Goal: Task Accomplishment & Management: Complete application form

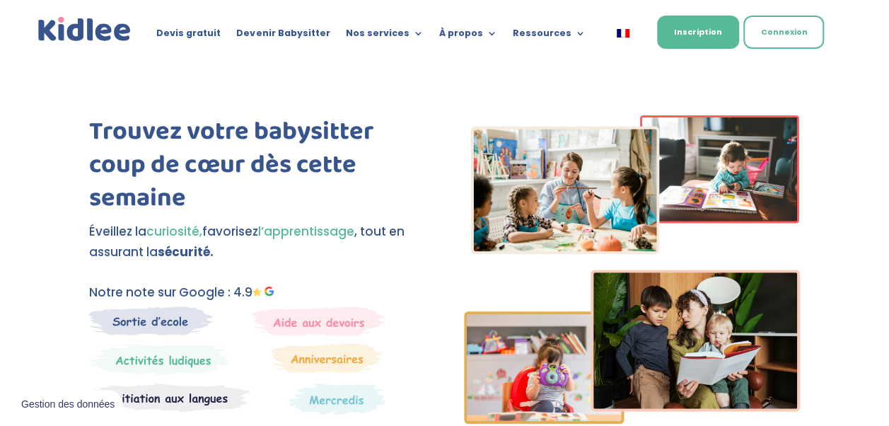
click at [694, 35] on link "Inscription" at bounding box center [698, 32] width 82 height 33
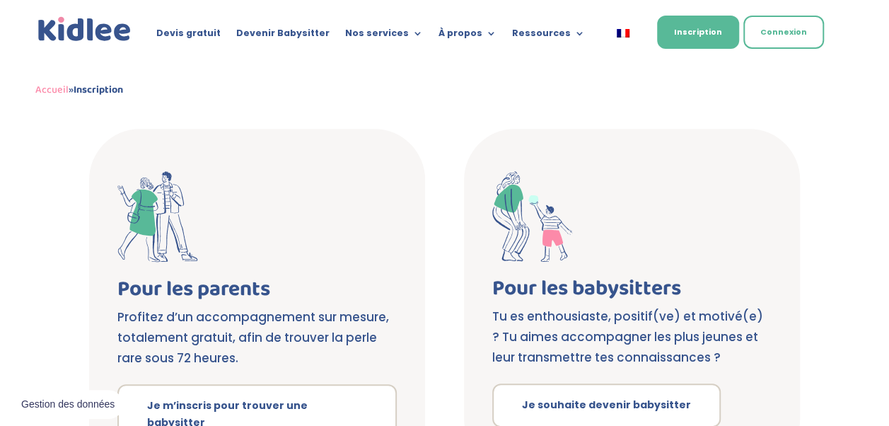
scroll to position [383, 0]
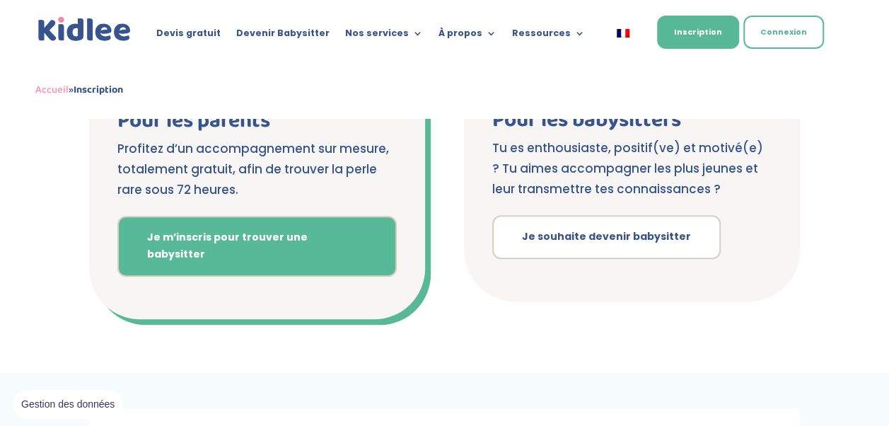
click at [198, 225] on link "Je m’inscris pour trouver une babysitter" at bounding box center [256, 246] width 279 height 61
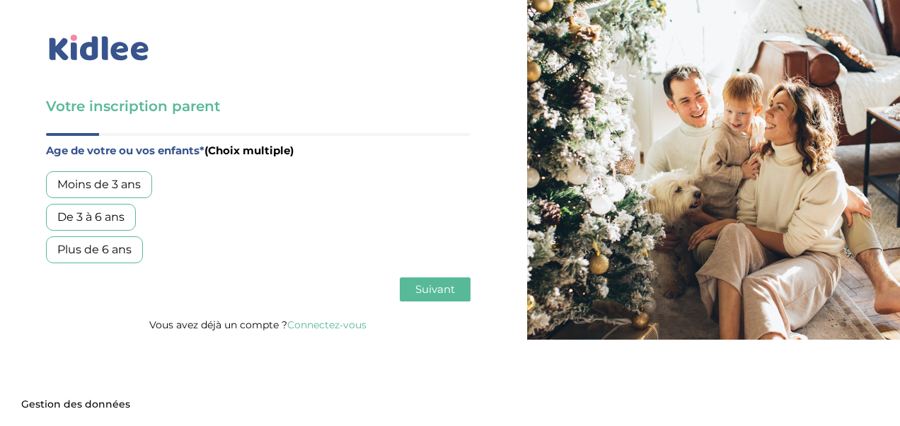
click at [81, 250] on div "Plus de 6 ans" at bounding box center [94, 249] width 97 height 27
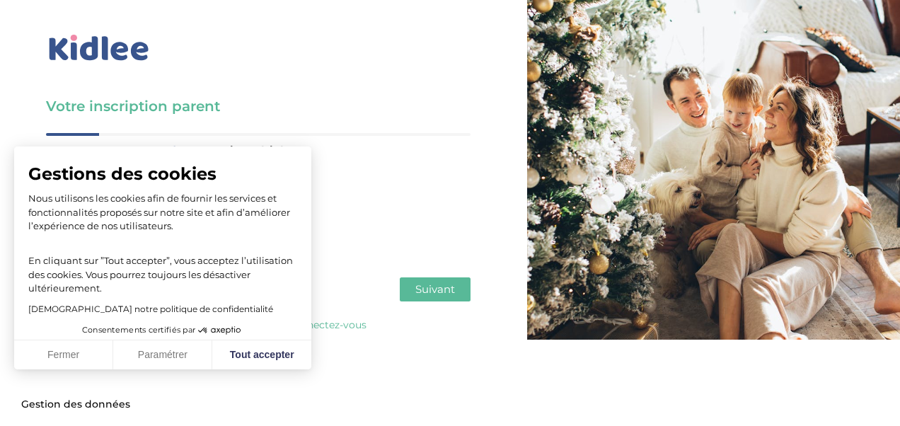
click at [440, 294] on span "Suivant" at bounding box center [435, 288] width 40 height 13
click at [276, 348] on button "Tout accepter" at bounding box center [261, 355] width 99 height 30
checkbox input "true"
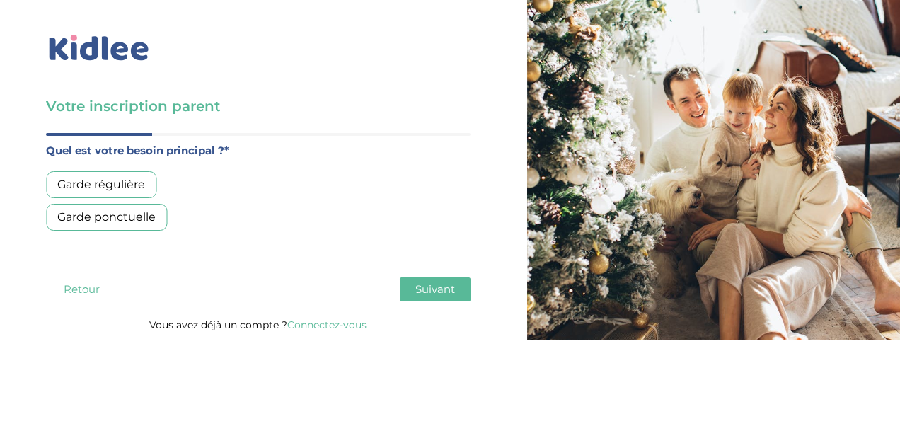
click at [107, 180] on div "Garde régulière" at bounding box center [101, 184] width 110 height 27
click at [427, 286] on span "Suivant" at bounding box center [435, 288] width 40 height 13
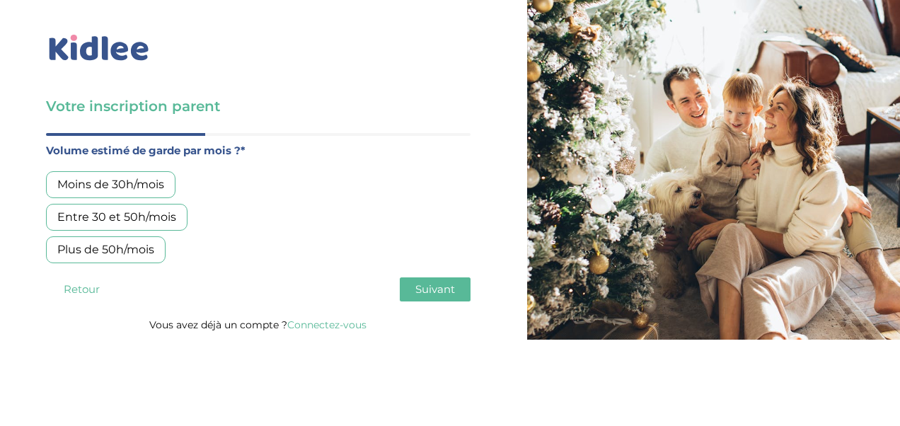
click at [140, 245] on div "Plus de 50h/mois" at bounding box center [106, 249] width 120 height 27
click at [444, 293] on span "Suivant" at bounding box center [435, 288] width 40 height 13
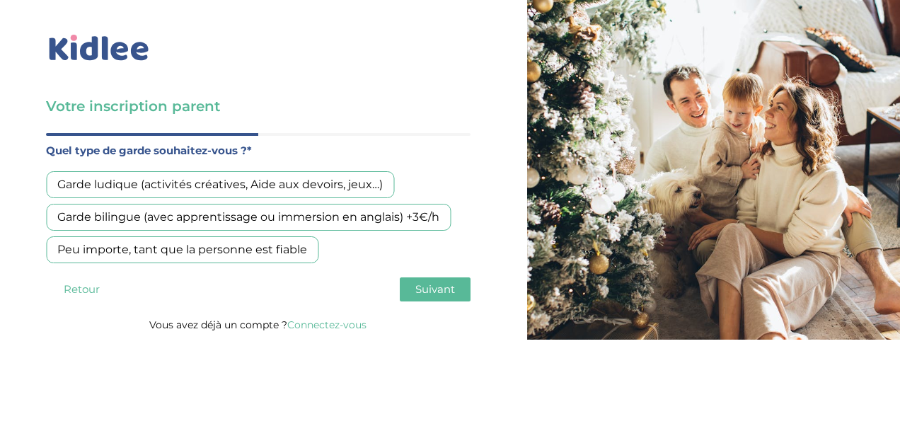
click at [308, 217] on div "Garde bilingue (avec apprentissage ou immersion en anglais) +3€/h" at bounding box center [248, 217] width 405 height 27
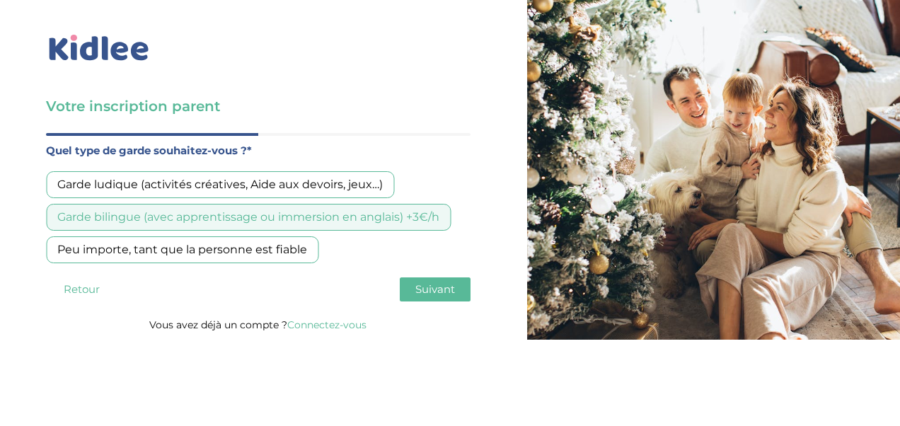
click at [259, 185] on div "Garde ludique (activités créatives, Aide aux devoirs, jeux…)" at bounding box center [220, 184] width 348 height 27
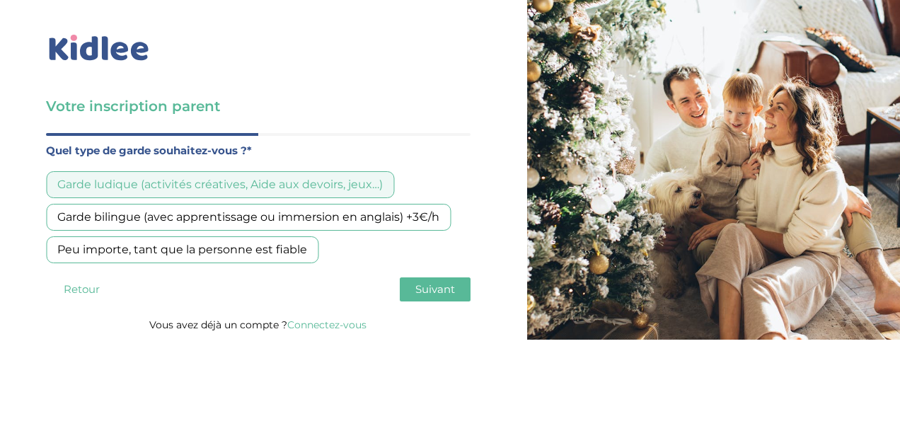
click at [252, 218] on div "Garde bilingue (avec apprentissage ou immersion en anglais) +3€/h" at bounding box center [248, 217] width 405 height 27
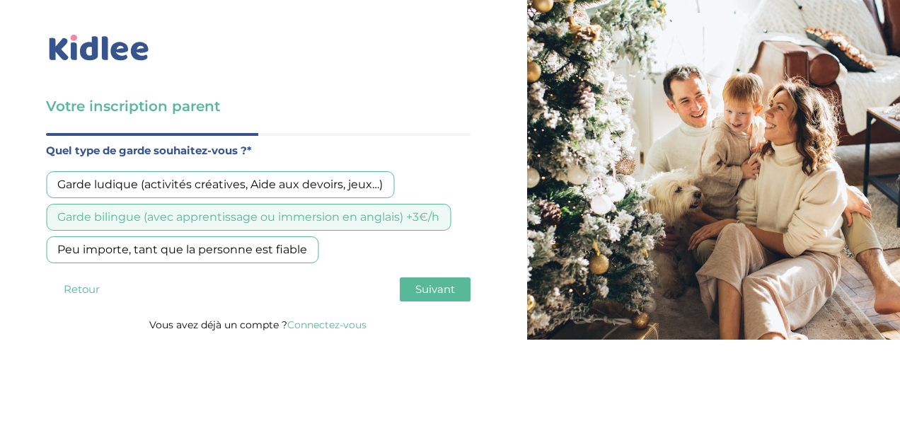
click at [420, 286] on span "Suivant" at bounding box center [435, 288] width 40 height 13
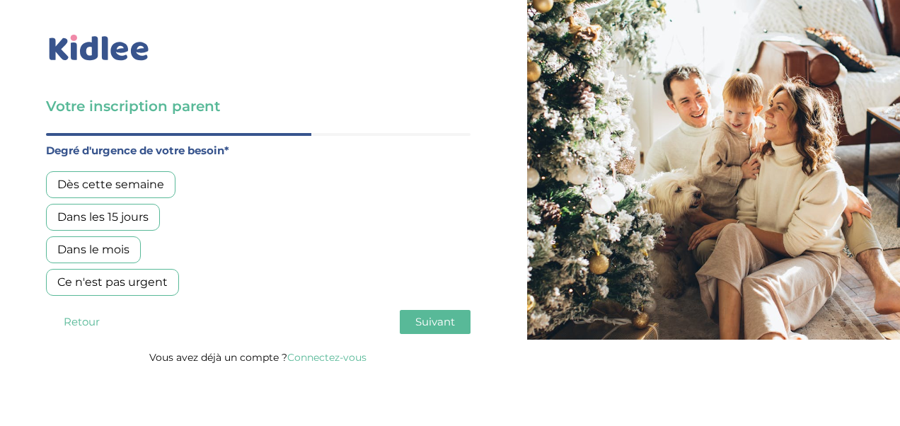
click at [65, 215] on div "Dans les 15 jours" at bounding box center [103, 217] width 114 height 27
click at [75, 246] on div "Dans le mois" at bounding box center [93, 249] width 95 height 27
click at [425, 324] on span "Suivant" at bounding box center [435, 321] width 40 height 13
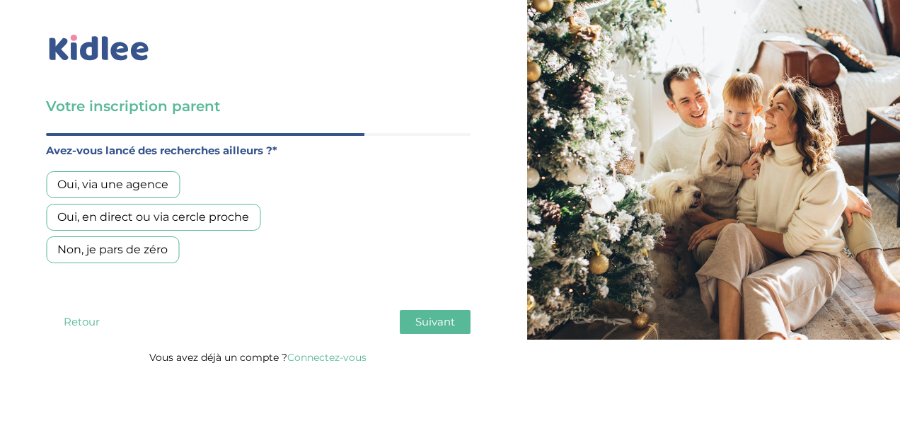
click at [129, 213] on div "Oui, en direct ou via cercle proche" at bounding box center [153, 217] width 214 height 27
click at [434, 311] on button "Suivant" at bounding box center [435, 322] width 71 height 24
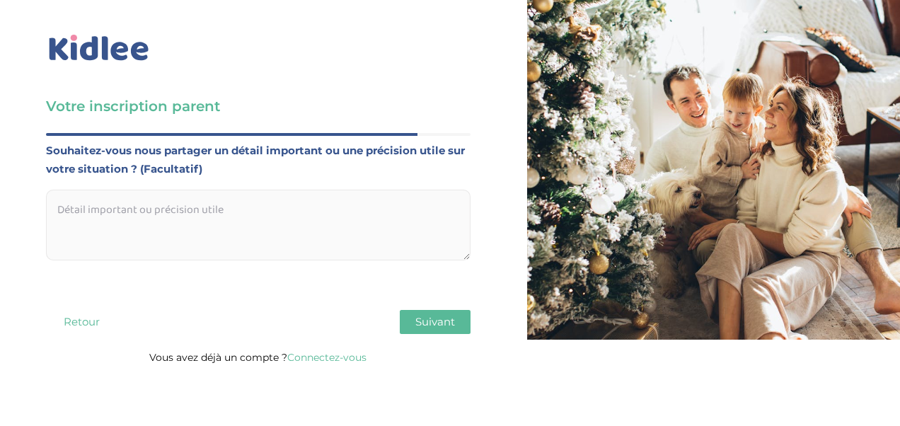
click at [131, 204] on textarea at bounding box center [258, 225] width 424 height 71
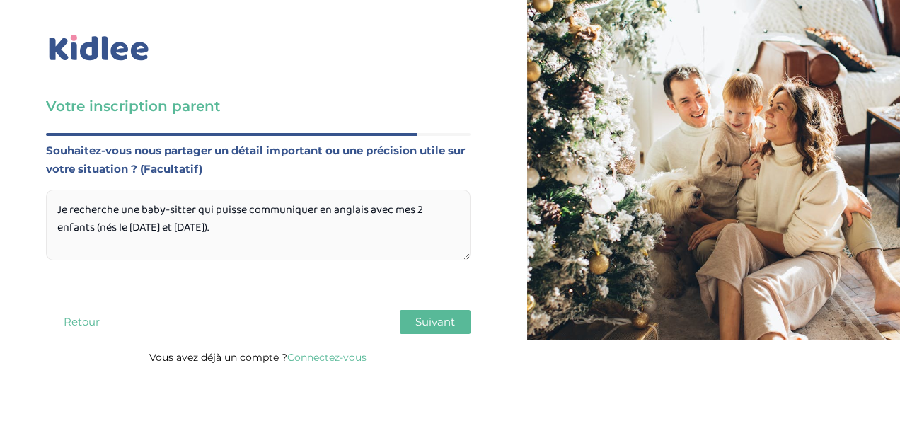
click at [279, 226] on textarea "Je recherche une baby-sitter qui puisse communiquer en anglais avec mes 2 enfan…" at bounding box center [258, 225] width 424 height 71
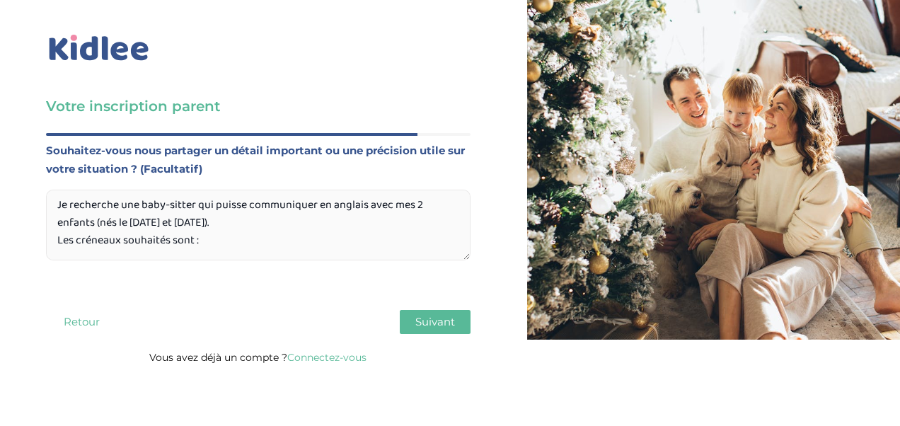
click at [54, 192] on textarea "Je recherche une baby-sitter qui puisse communiquer en anglais avec mes 2 enfan…" at bounding box center [258, 225] width 424 height 71
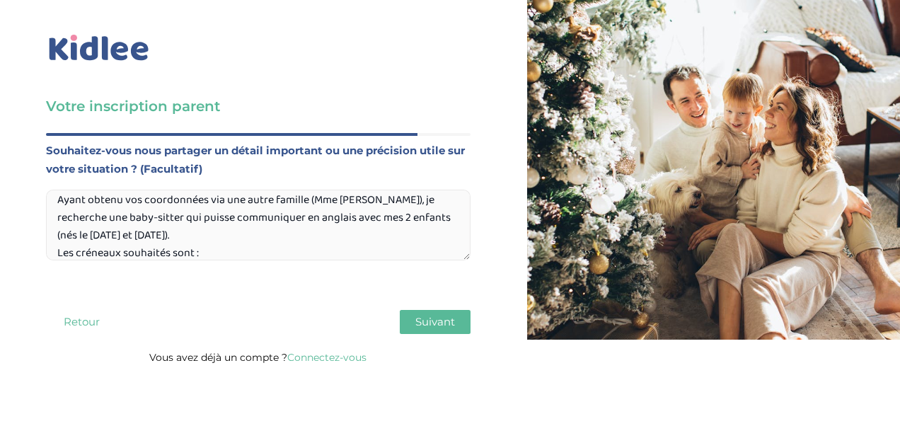
scroll to position [0, 0]
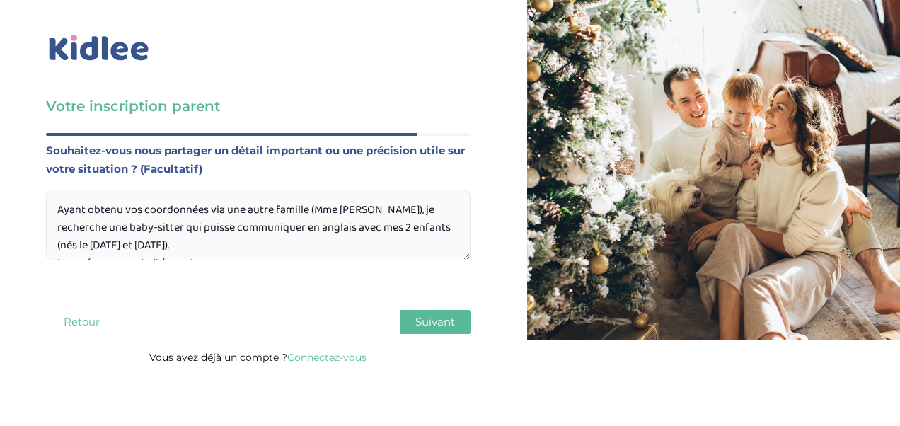
drag, startPoint x: 59, startPoint y: 199, endPoint x: 82, endPoint y: 199, distance: 22.6
click at [82, 199] on textarea "Ayant obtenu vos coordonnées via une autre famille (Mme Véronique PETIT), je re…" at bounding box center [258, 225] width 424 height 71
click at [413, 213] on textarea "J'ai obtenu vos coordonnées via une autre famille (Mme Véronique PETIT), je rec…" at bounding box center [258, 225] width 424 height 71
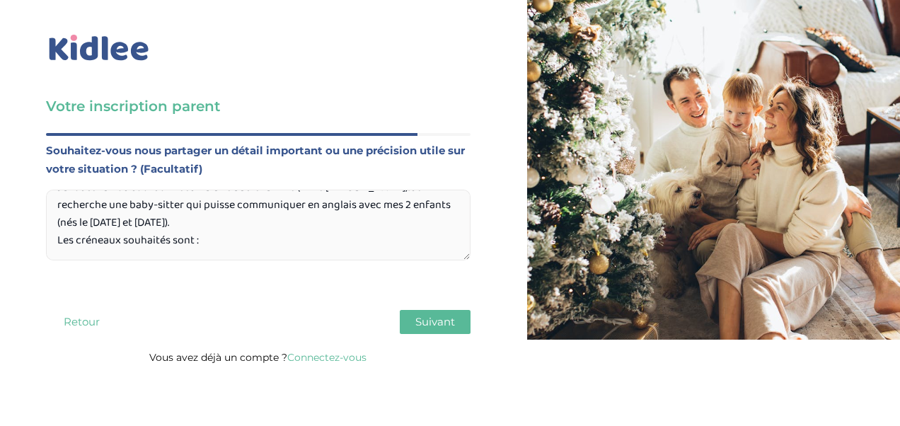
scroll to position [47, 0]
click at [62, 238] on textarea "J'ai obtenu vos coordonnées via une autre famille (Mme Véronique PETIT). Je rec…" at bounding box center [258, 225] width 424 height 71
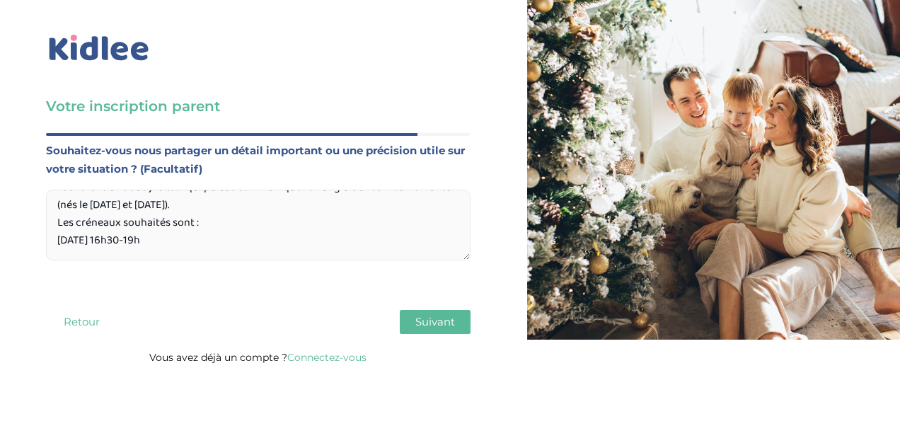
drag, startPoint x: 136, startPoint y: 233, endPoint x: 81, endPoint y: 233, distance: 54.5
click at [81, 233] on textarea "J'ai obtenu vos coordonnées via une autre famille (Mme Véronique PETIT). Je rec…" at bounding box center [258, 225] width 424 height 71
click at [144, 233] on textarea "J'ai obtenu vos coordonnées via une autre famille (Mme Véronique PETIT). Je rec…" at bounding box center [258, 225] width 424 height 71
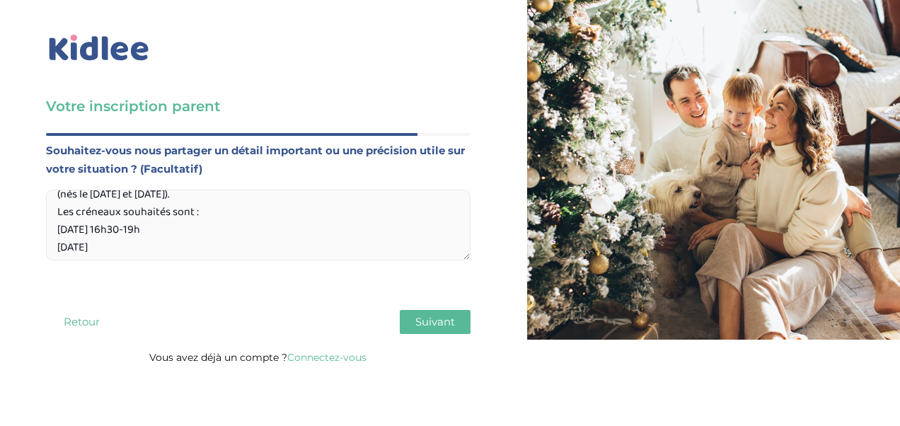
paste textarea "16h30-19h"
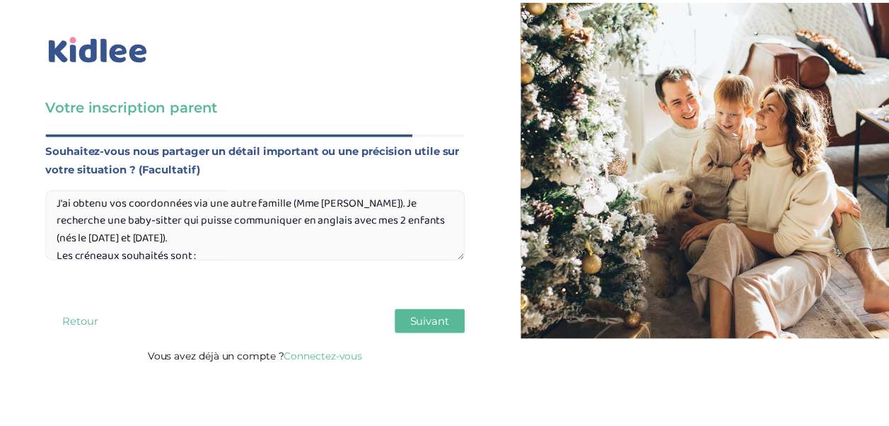
scroll to position [0, 0]
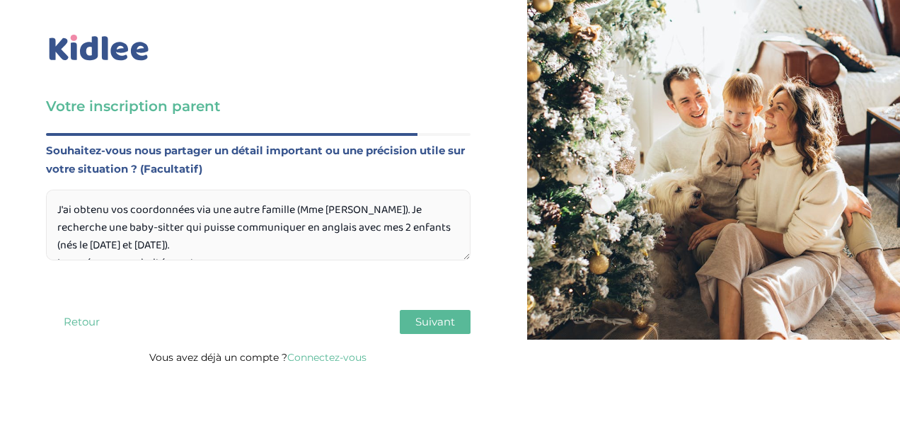
click at [182, 228] on textarea "J'ai obtenu vos coordonnées via une autre famille (Mme Véronique PETIT). Je rec…" at bounding box center [258, 225] width 424 height 71
type textarea "J'ai obtenu vos coordonnées via une autre famille (Mme Véronique PETIT). Je rec…"
click at [441, 315] on span "Suivant" at bounding box center [435, 321] width 40 height 13
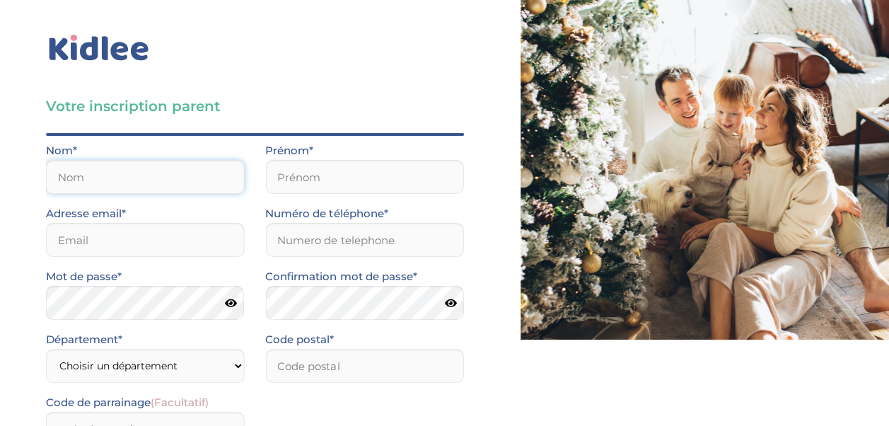
click at [86, 167] on input "text" at bounding box center [145, 177] width 198 height 34
type input "REBAI"
type input "Esther"
type input "debardesther@yahoo.fr"
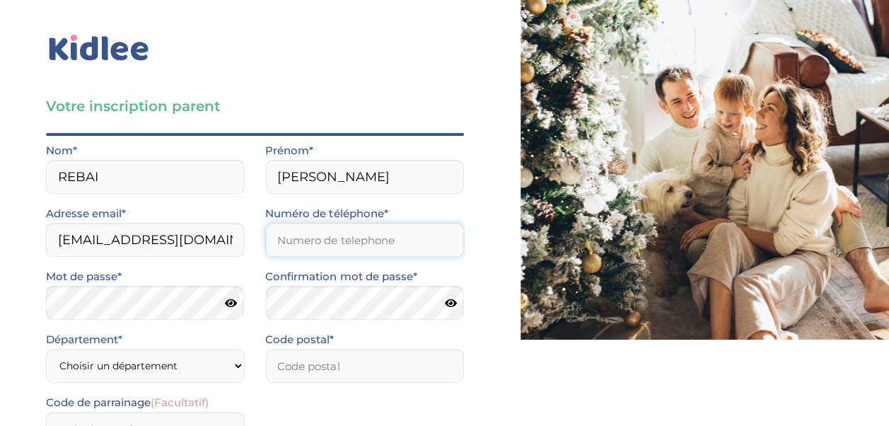
type input "0643435035"
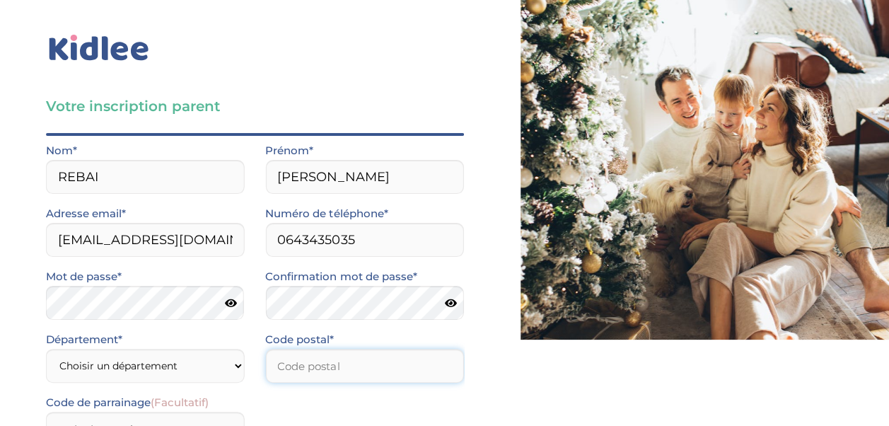
type input "75005"
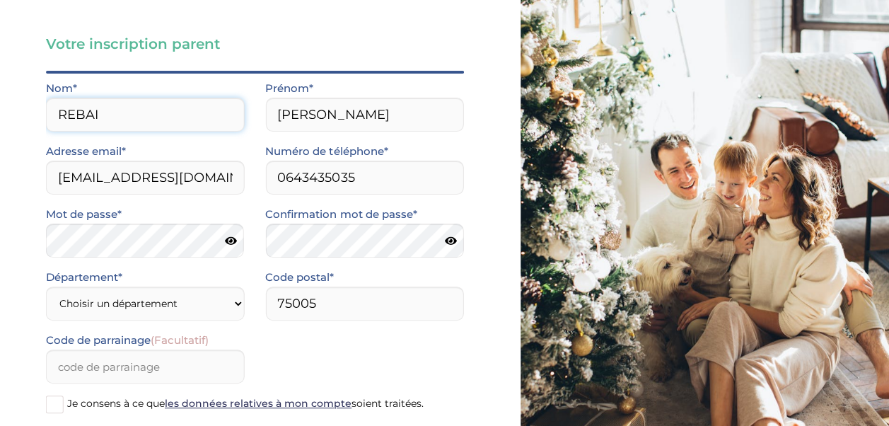
scroll to position [68, 0]
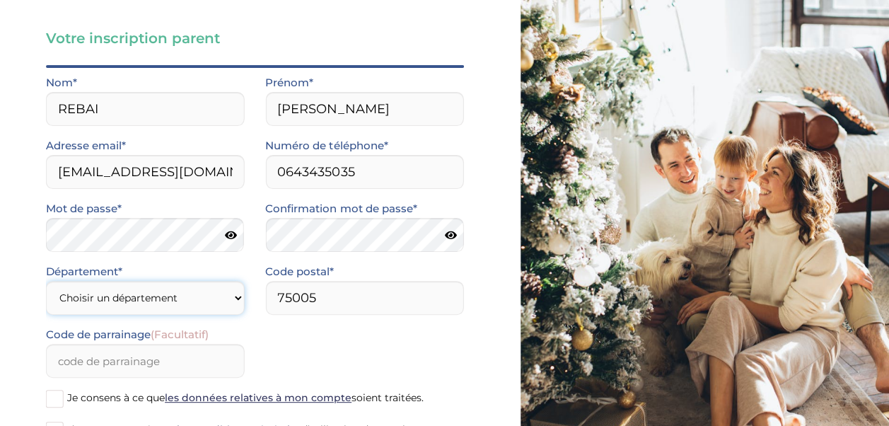
click at [209, 296] on select "Choisir un département Paris (75) Hauts-de-Seine (92) Yvelines (78) Val-de-Marn…" at bounding box center [145, 298] width 198 height 34
select select "75"
click at [46, 281] on select "Choisir un département Paris (75) Hauts-de-Seine (92) Yvelines (78) Val-de-Marn…" at bounding box center [145, 298] width 198 height 34
click at [69, 396] on span "Je consens à ce que les données relatives à mon compte soient traitées." at bounding box center [245, 397] width 356 height 13
click at [0, 0] on input "Je consens à ce que les données relatives à mon compte soient traitées." at bounding box center [0, 0] width 0 height 0
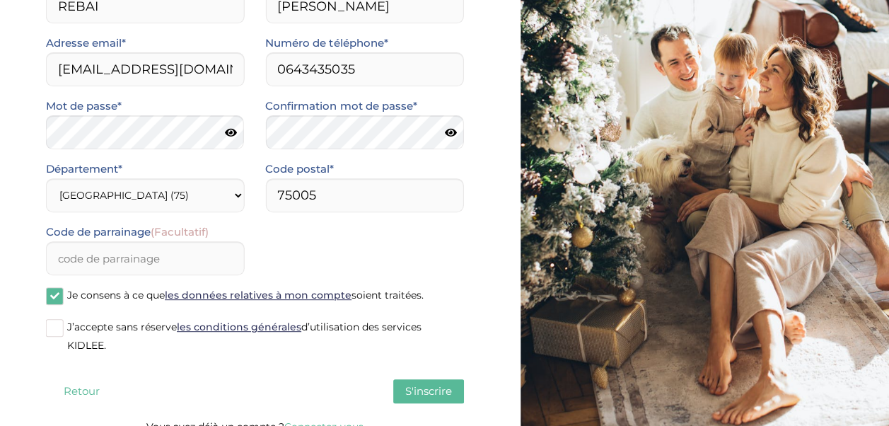
scroll to position [171, 0]
click at [52, 329] on span at bounding box center [55, 327] width 18 height 18
click at [0, 0] on input "J’accepte sans réserve les conditions générales d’utilisation des services KIDL…" at bounding box center [0, 0] width 0 height 0
click at [416, 391] on span "S'inscrire" at bounding box center [428, 389] width 47 height 13
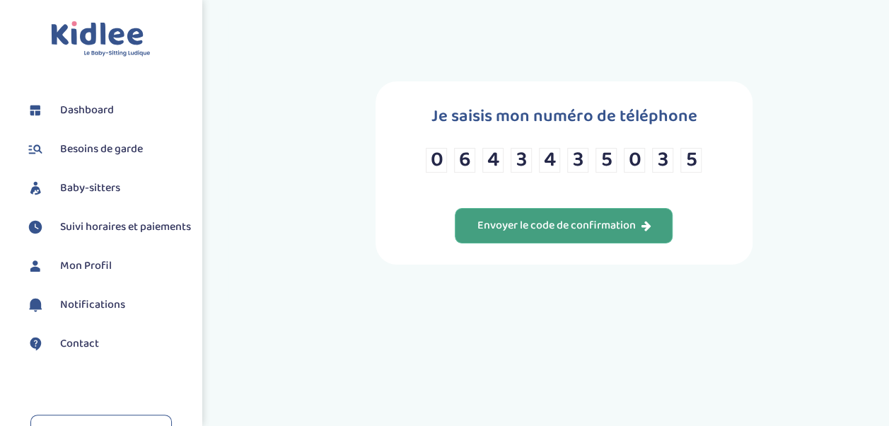
click at [516, 226] on div "Envoyer le code de confirmation" at bounding box center [564, 226] width 174 height 16
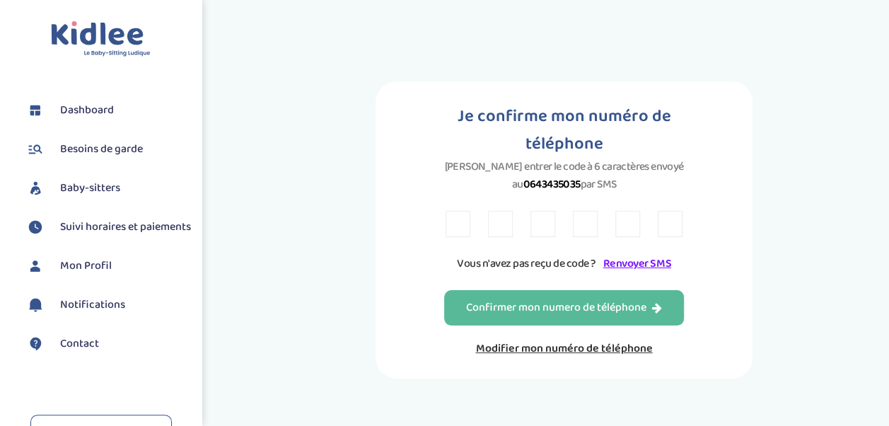
click at [453, 211] on input "text" at bounding box center [458, 224] width 25 height 26
type input "T"
type input "E"
type input "J"
type input "8"
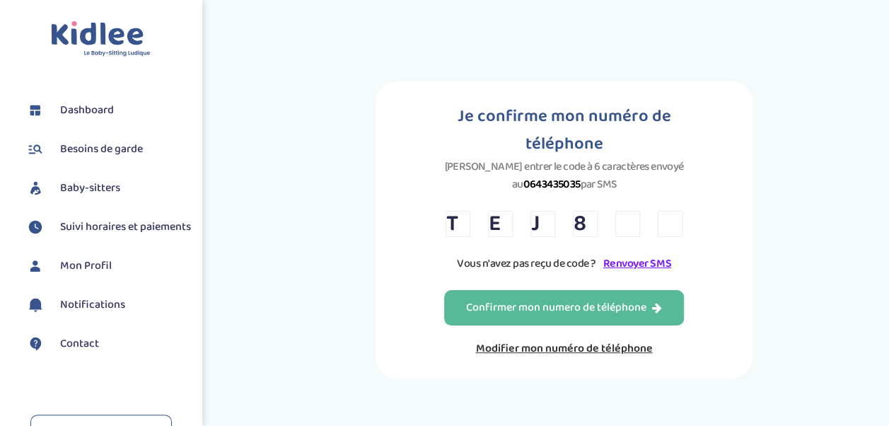
type input "6"
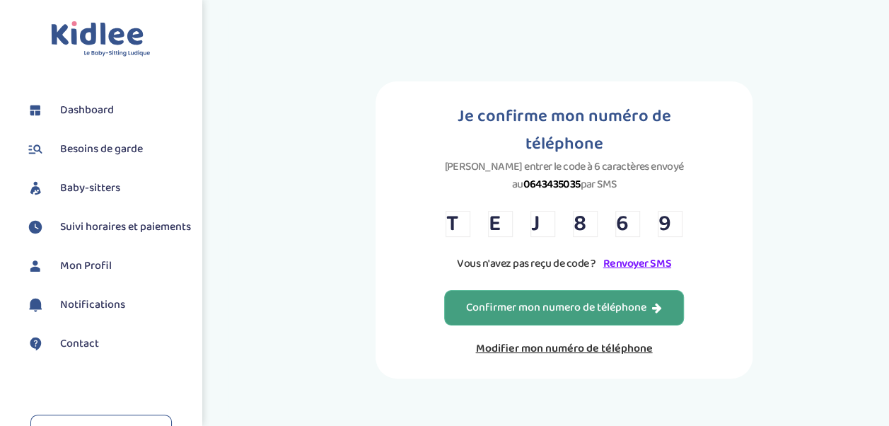
type input "9"
click at [553, 290] on button "Confirmer mon numero de téléphone" at bounding box center [564, 307] width 240 height 35
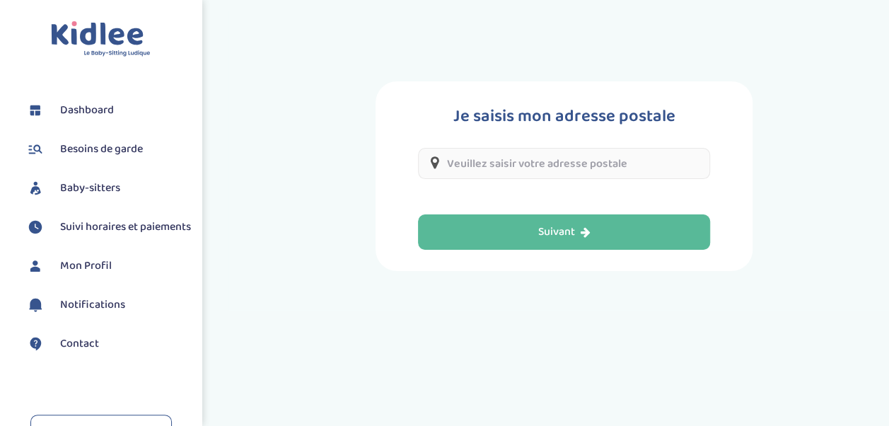
click at [461, 155] on input "text" at bounding box center [564, 163] width 292 height 31
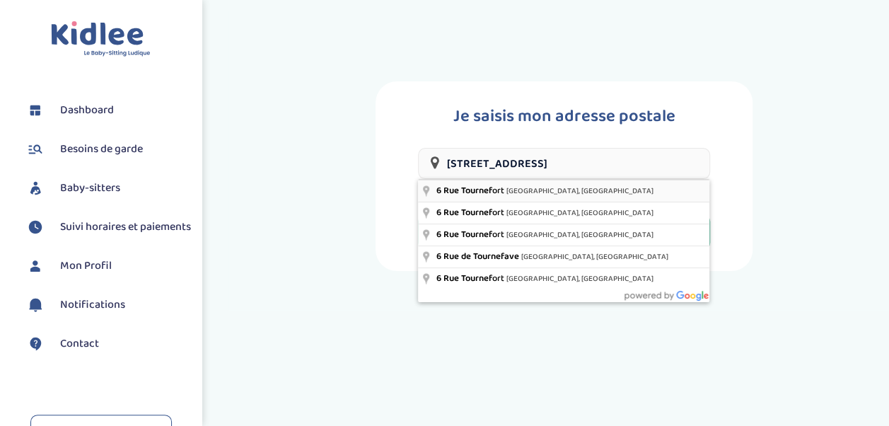
type input "6 Rue Tournefort, Paris, France"
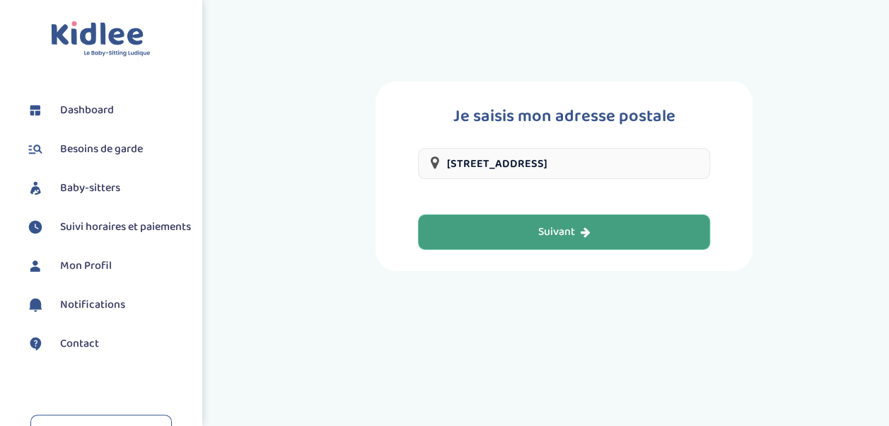
click at [540, 225] on div "Suivant" at bounding box center [564, 232] width 52 height 16
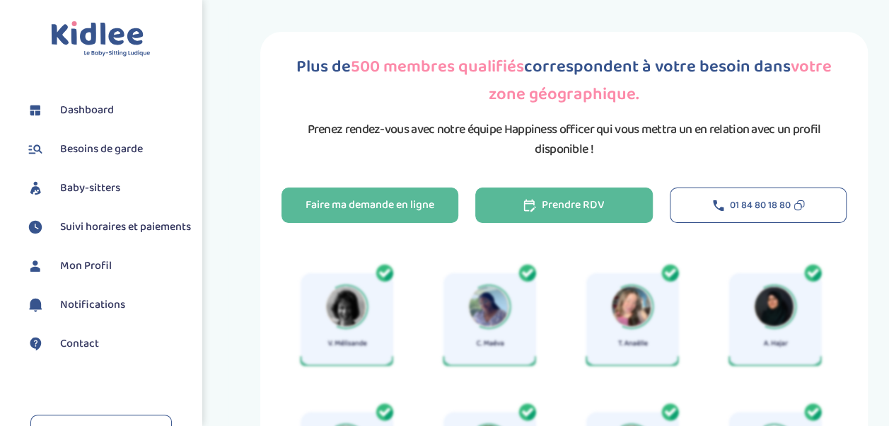
click at [572, 202] on div "Prendre RDV" at bounding box center [563, 205] width 81 height 16
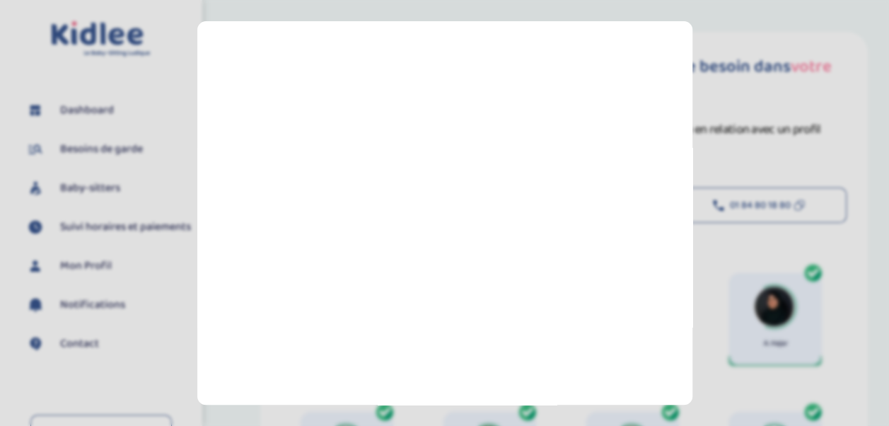
scroll to position [335, 0]
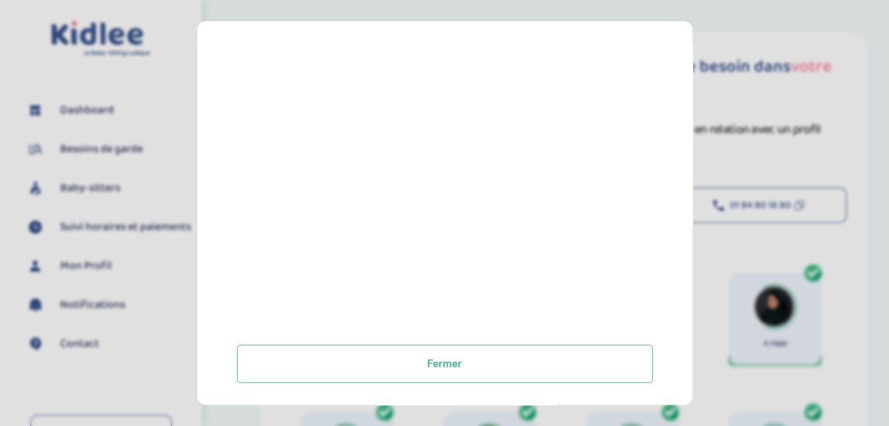
click at [850, 59] on section "Prendre rendez-vous [GEOGRAPHIC_DATA]" at bounding box center [444, 213] width 889 height 426
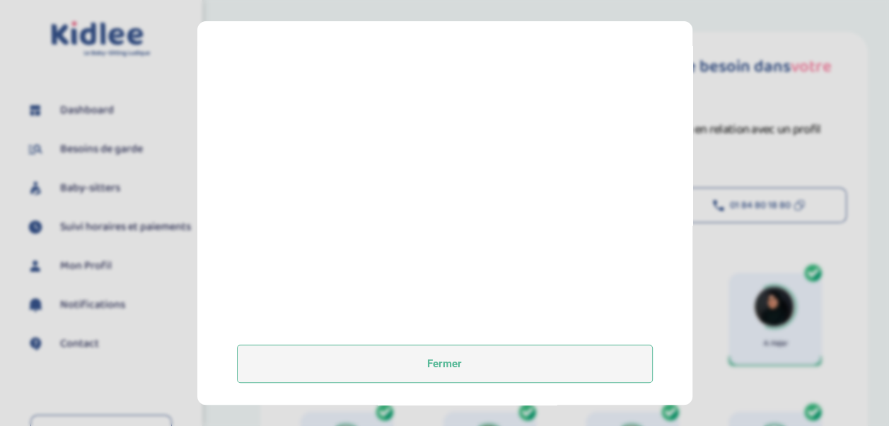
click at [444, 368] on button "Fermer" at bounding box center [445, 363] width 416 height 38
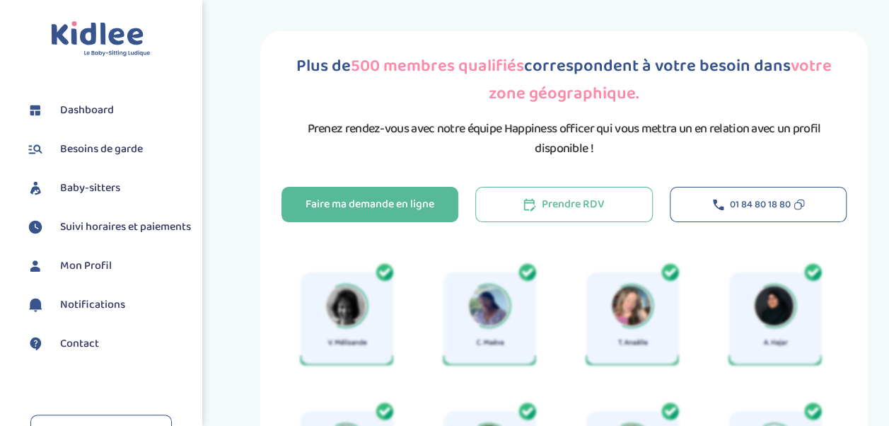
scroll to position [0, 0]
